Goal: Navigation & Orientation: Find specific page/section

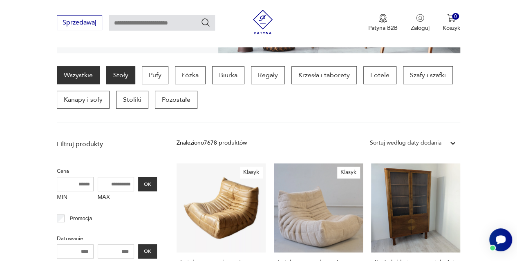
click at [120, 76] on p "Stoły" at bounding box center [120, 75] width 29 height 18
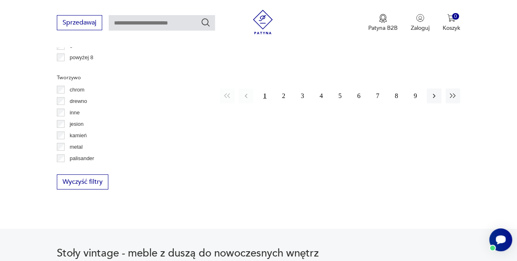
scroll to position [1267, 0]
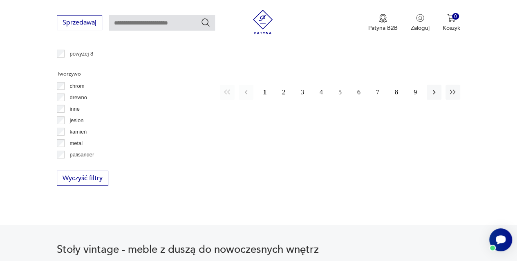
click at [283, 85] on button "2" at bounding box center [283, 92] width 15 height 15
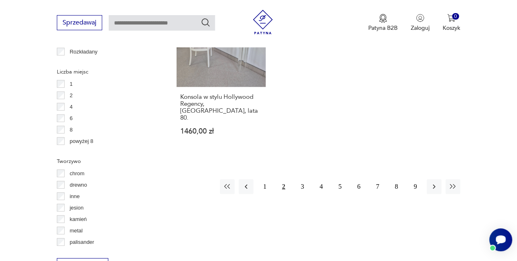
scroll to position [1182, 0]
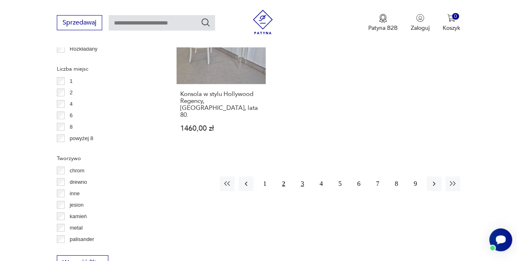
click at [299, 177] on button "3" at bounding box center [302, 184] width 15 height 15
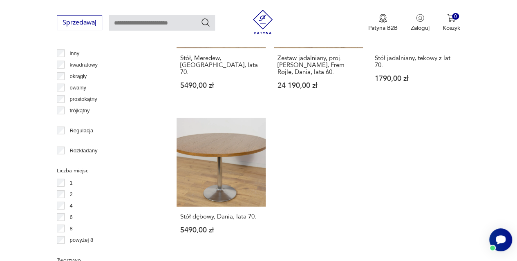
scroll to position [1081, 0]
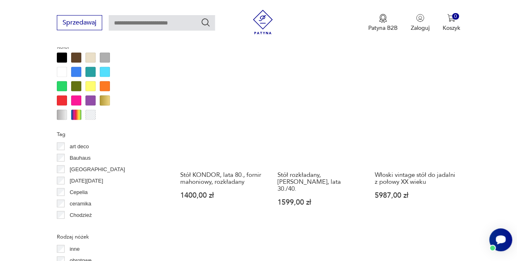
scroll to position [764, 0]
